Goal: Find specific page/section: Find specific page/section

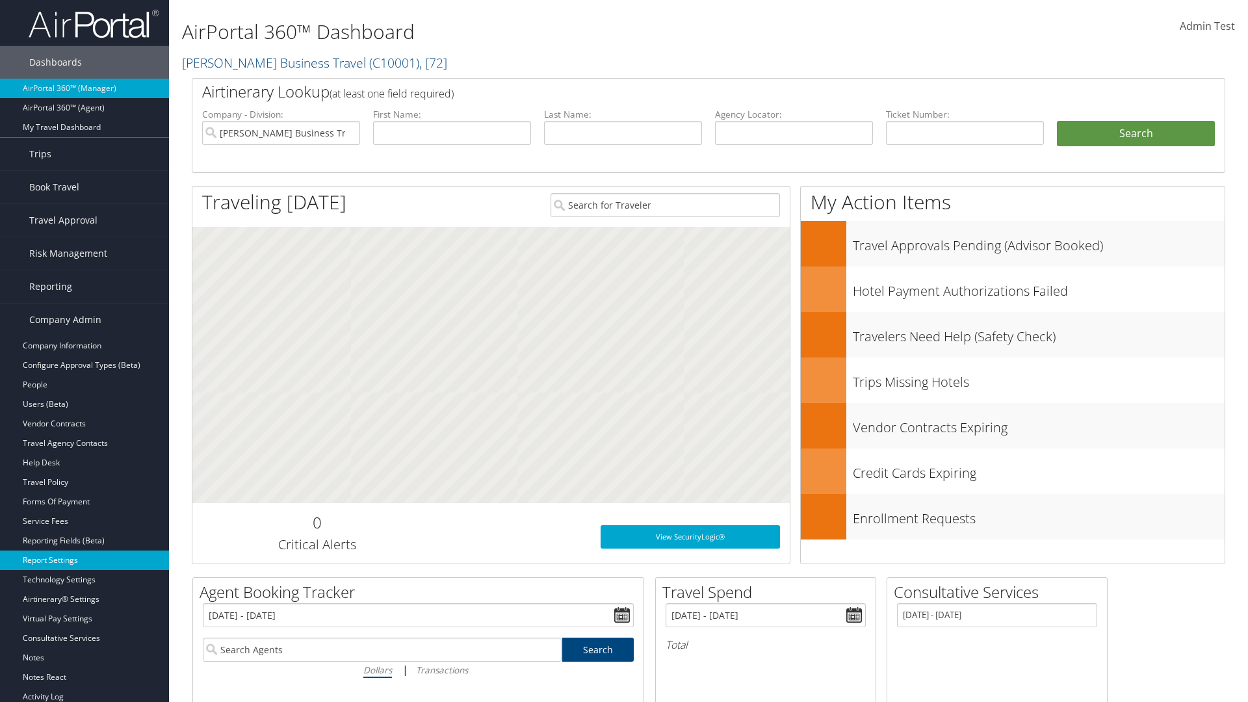
click at [85, 561] on link "Report Settings" at bounding box center [84, 561] width 169 height 20
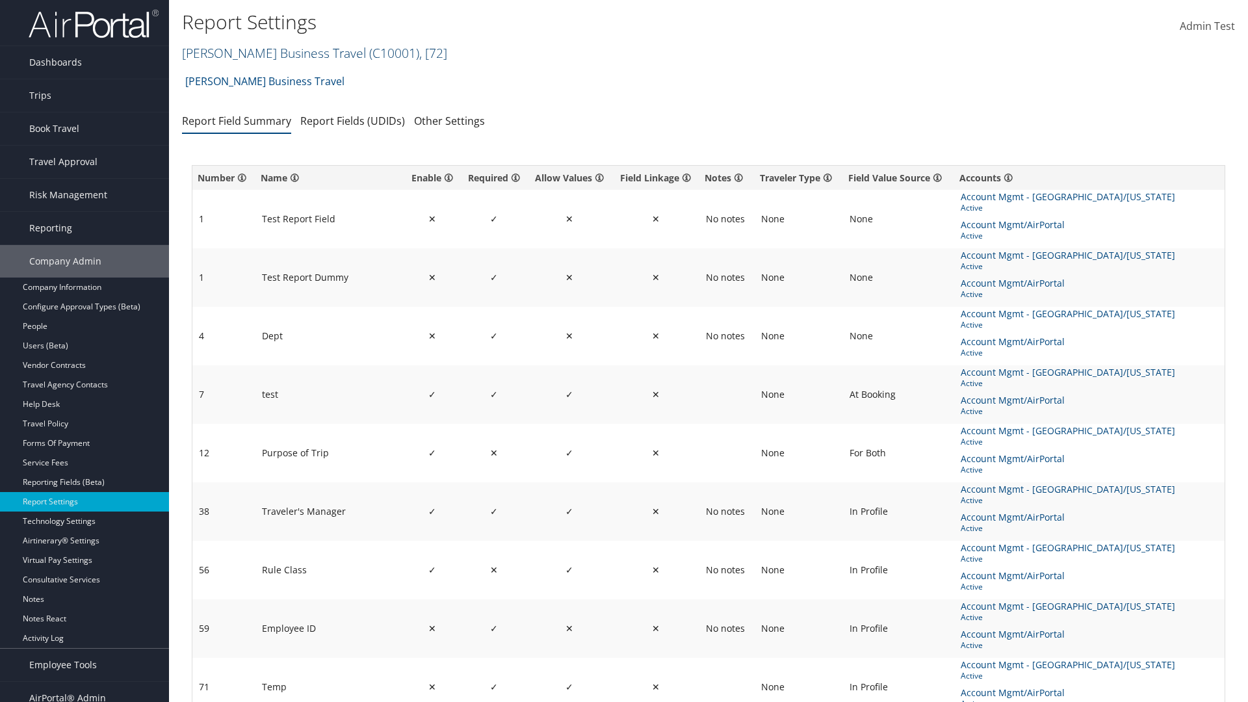
click at [268, 53] on link "Christopherson Business Travel ( C10001 ) , [ 72 ]" at bounding box center [314, 53] width 265 height 18
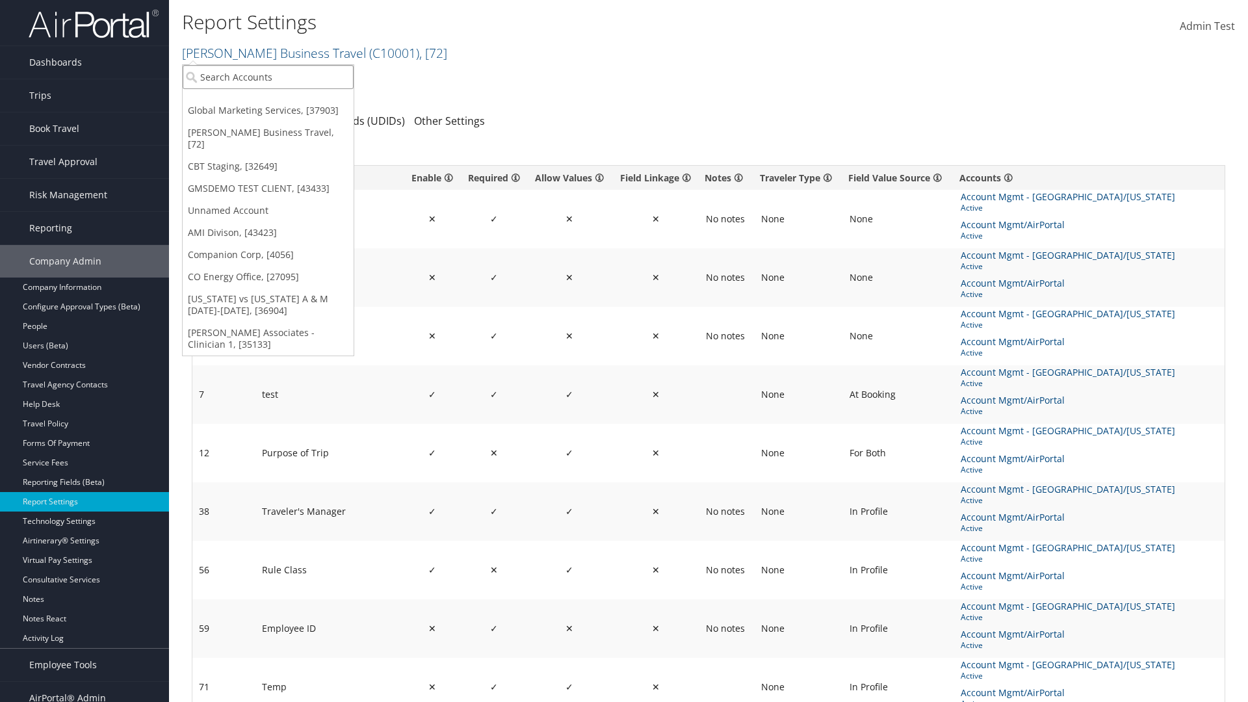
click at [268, 77] on input "search" at bounding box center [268, 77] width 171 height 24
type input "CBTSTG"
click at [268, 101] on div "CBT Staging (CBTSTG), [32649]" at bounding box center [268, 101] width 185 height 12
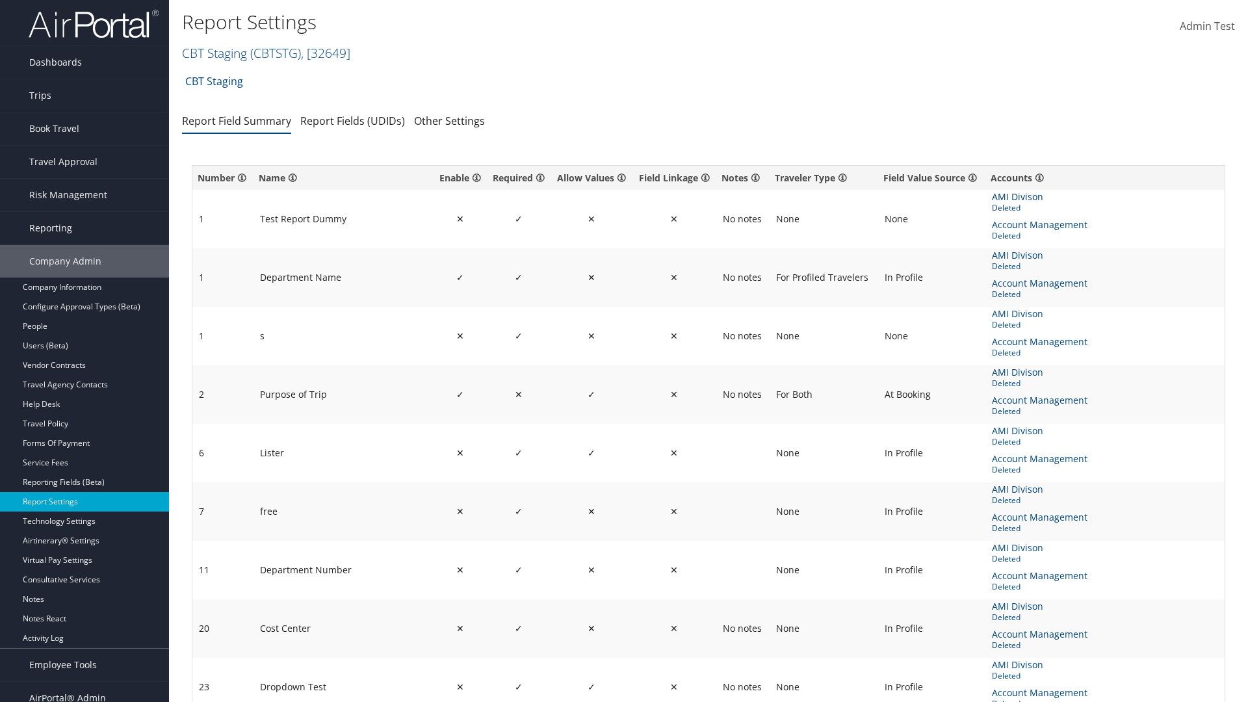
click at [1017, 197] on span "AMI Divison" at bounding box center [1019, 197] width 54 height 14
